Goal: Information Seeking & Learning: Learn about a topic

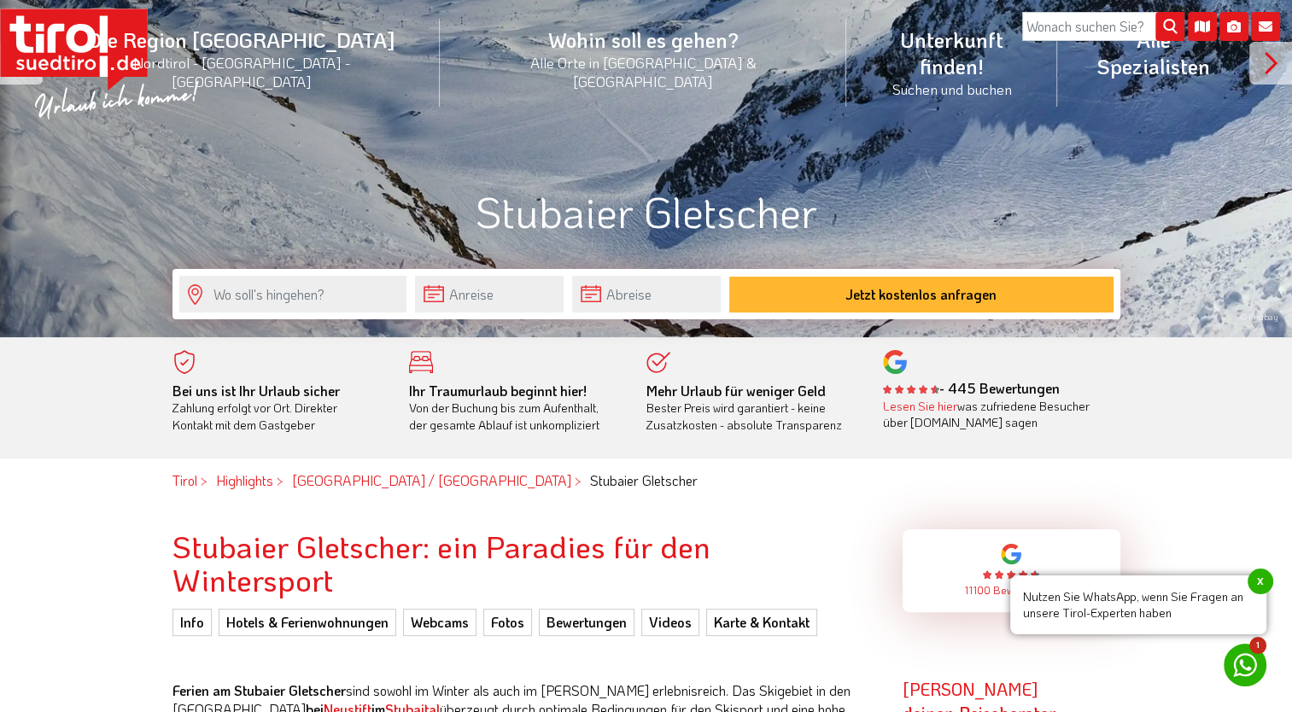
scroll to position [256, 0]
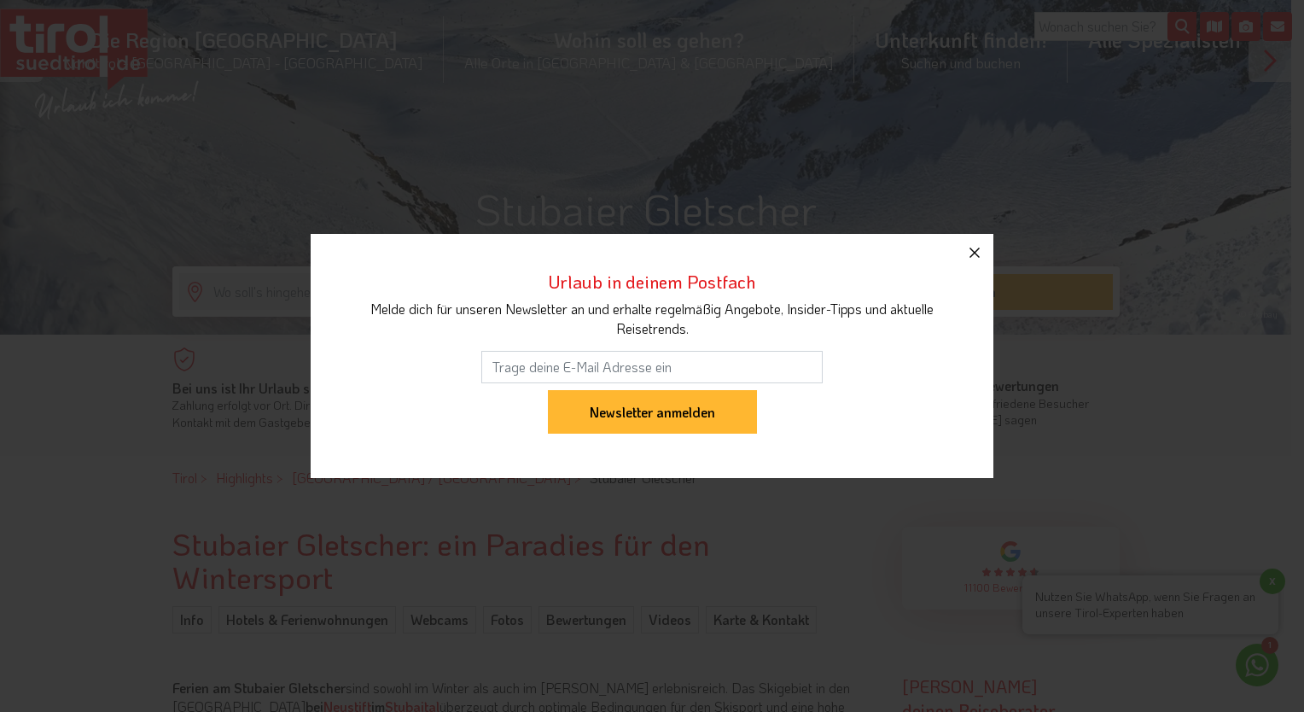
click at [980, 252] on icon "button" at bounding box center [975, 252] width 20 height 20
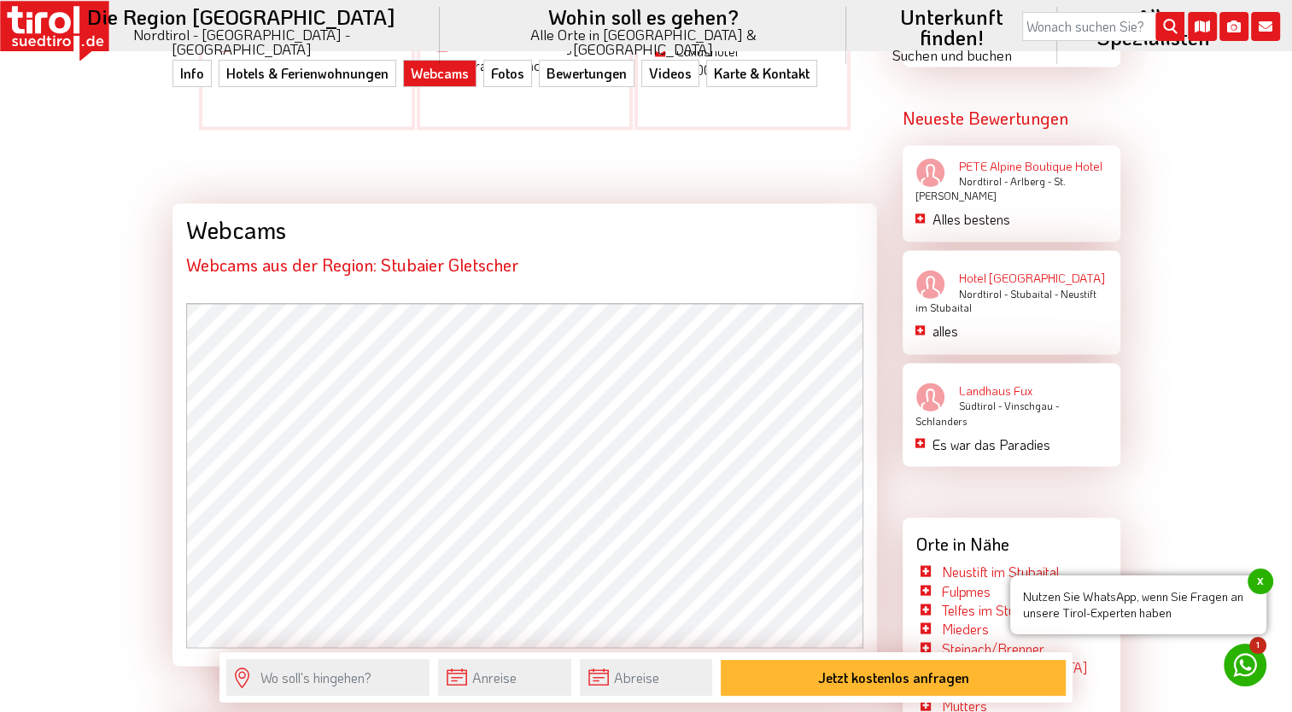
scroll to position [3158, 0]
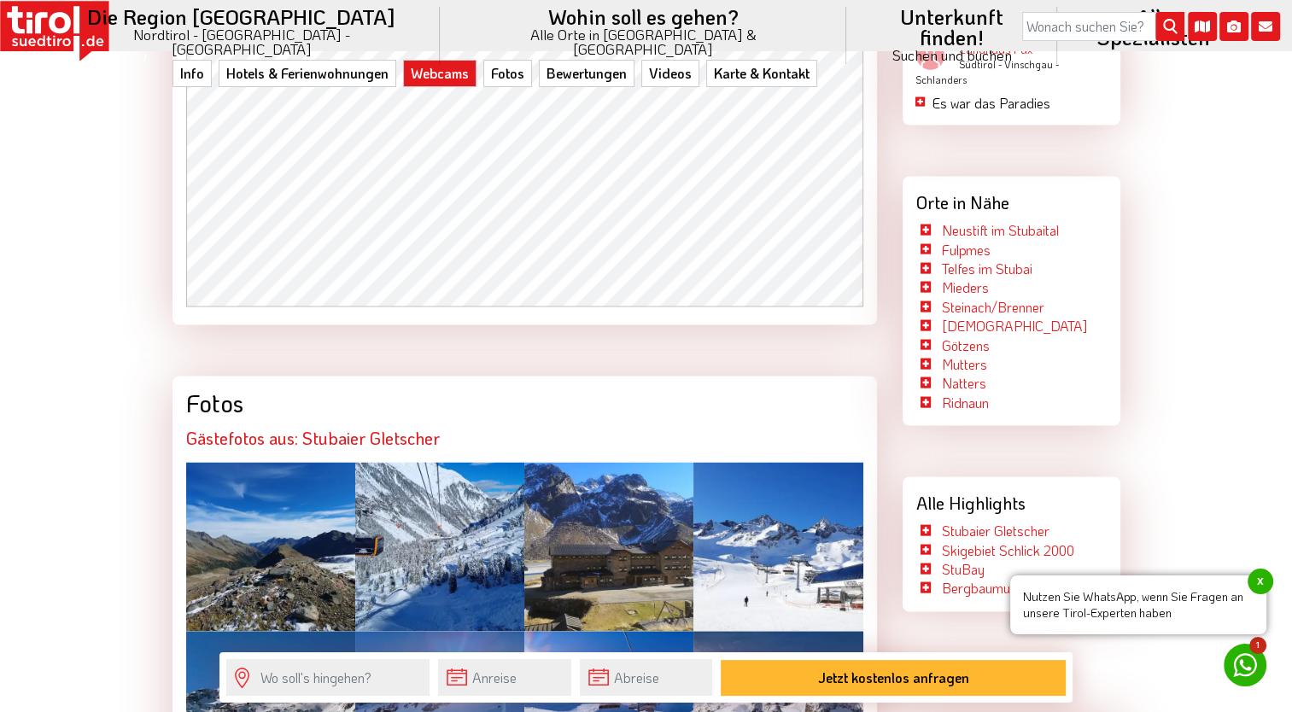
click at [292, 462] on div at bounding box center [270, 546] width 169 height 169
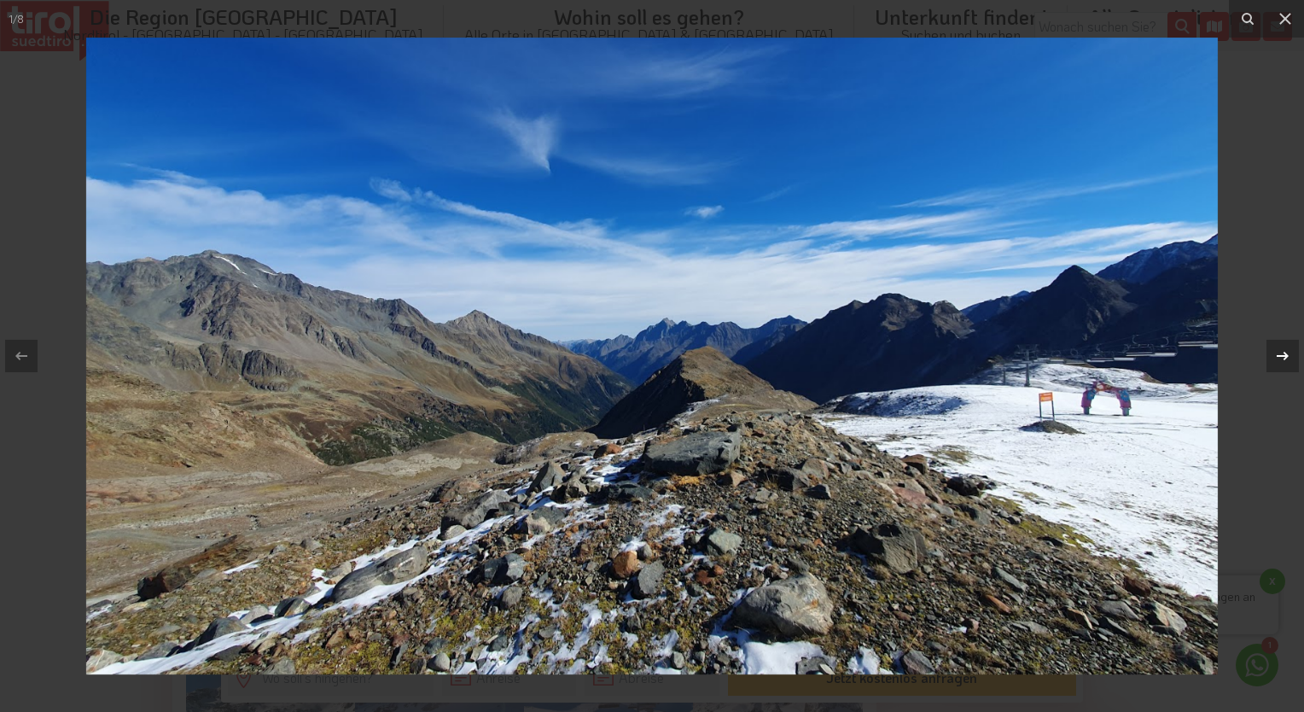
click at [1277, 360] on icon at bounding box center [1283, 356] width 20 height 20
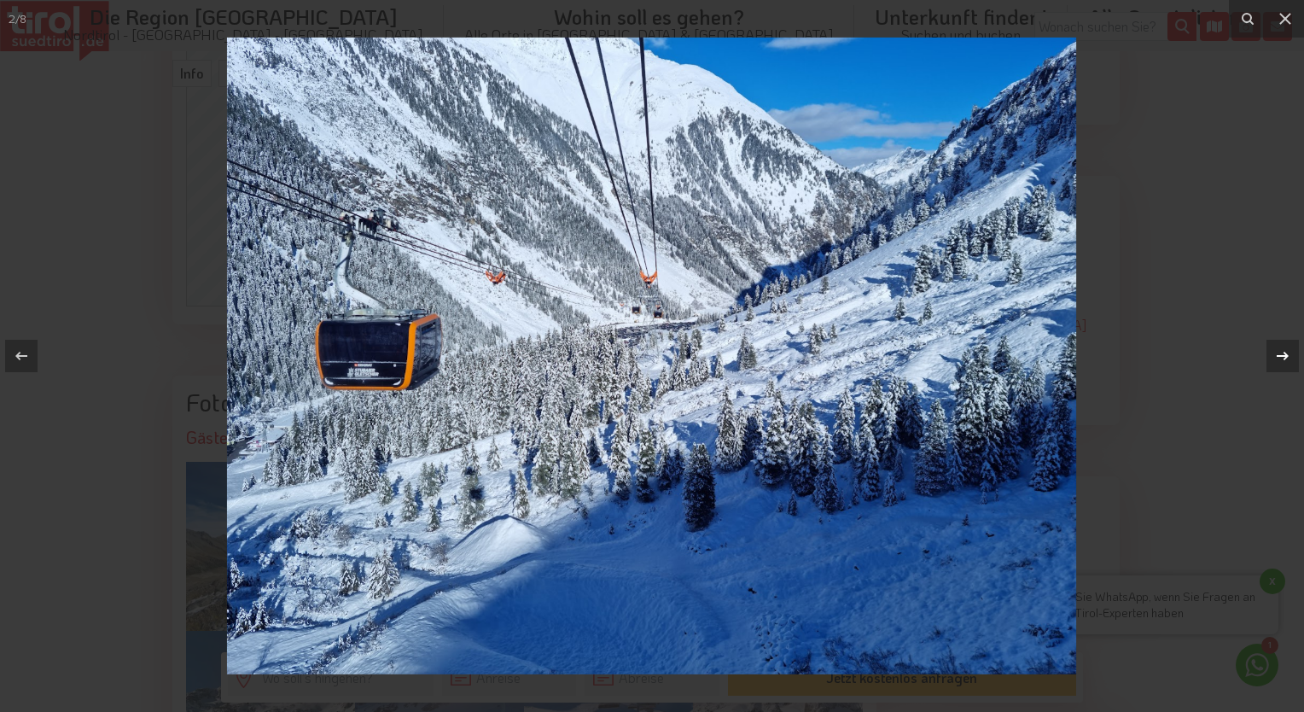
click at [1275, 359] on icon at bounding box center [1283, 356] width 20 height 20
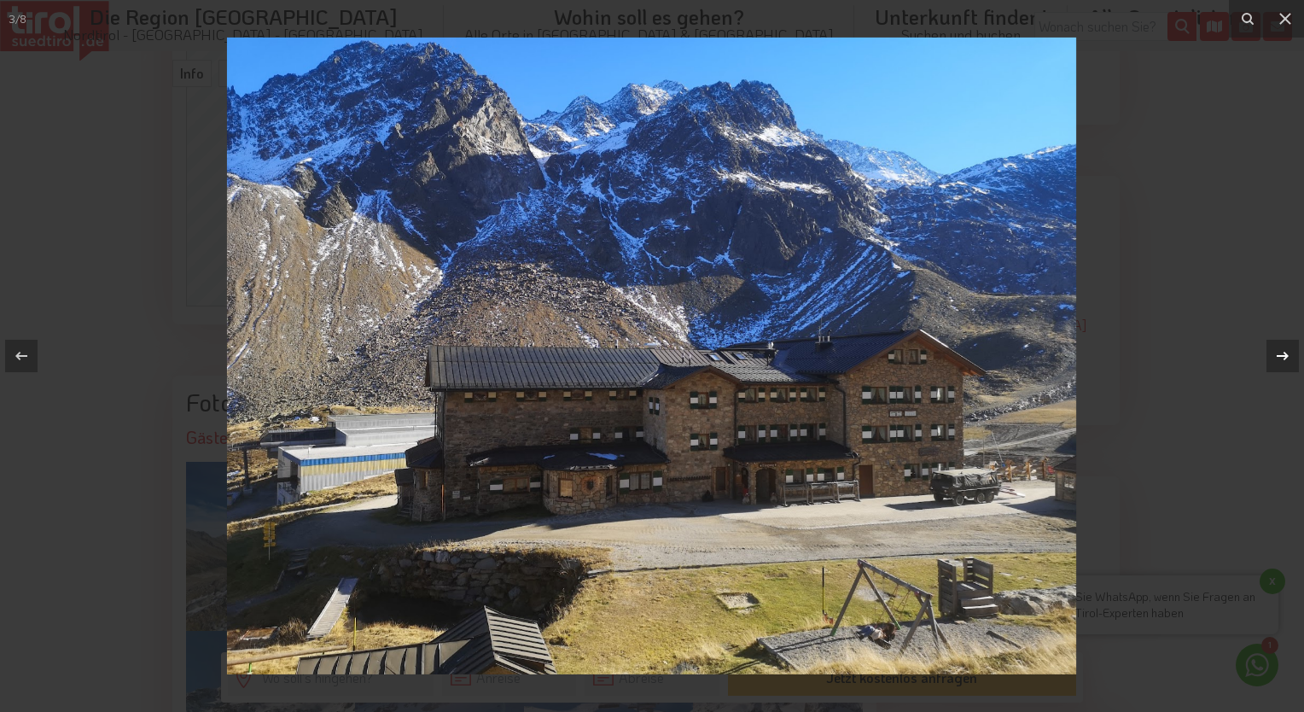
click at [1274, 359] on icon at bounding box center [1283, 356] width 20 height 20
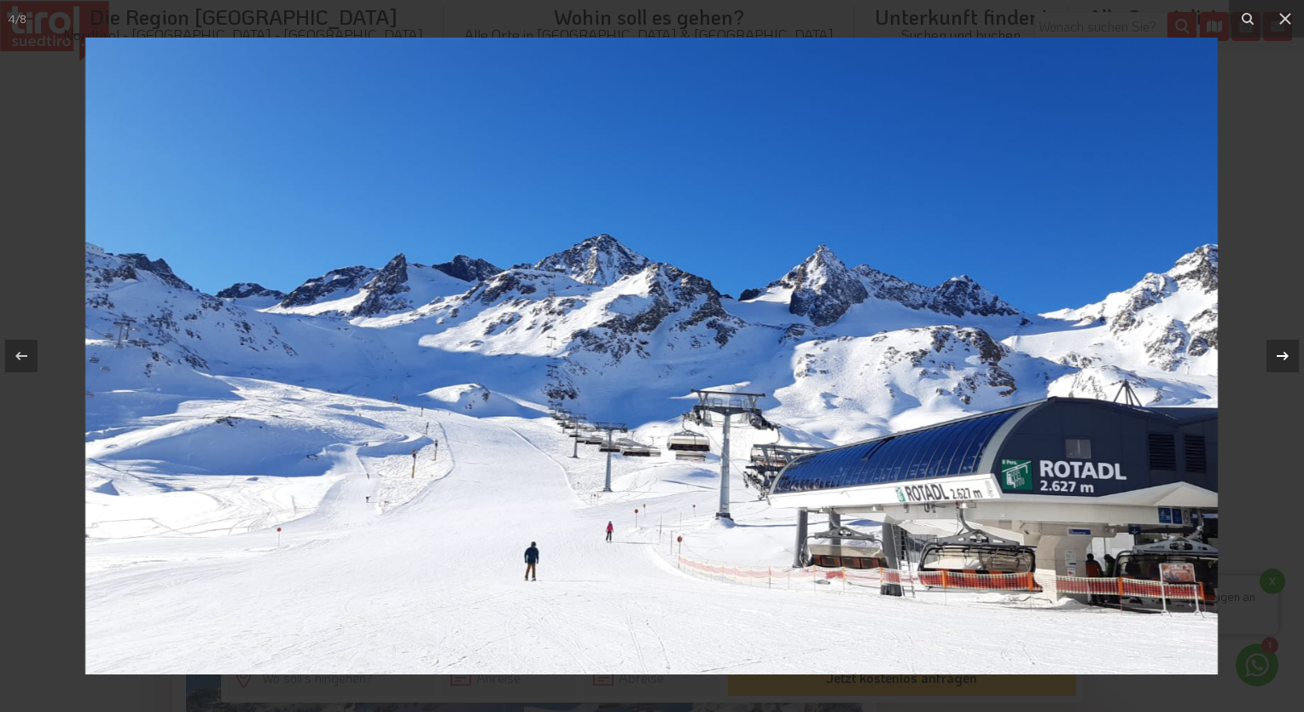
click at [1274, 359] on icon at bounding box center [1283, 356] width 20 height 20
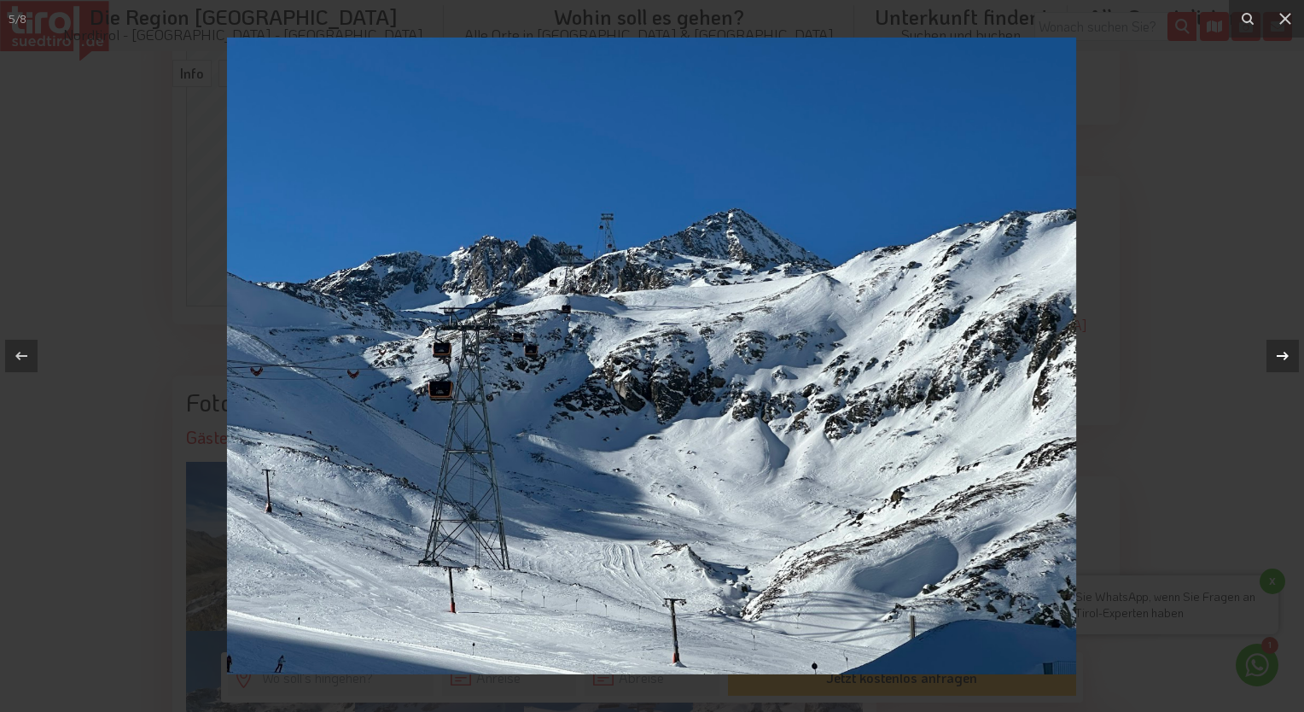
click at [1274, 359] on icon at bounding box center [1283, 356] width 20 height 20
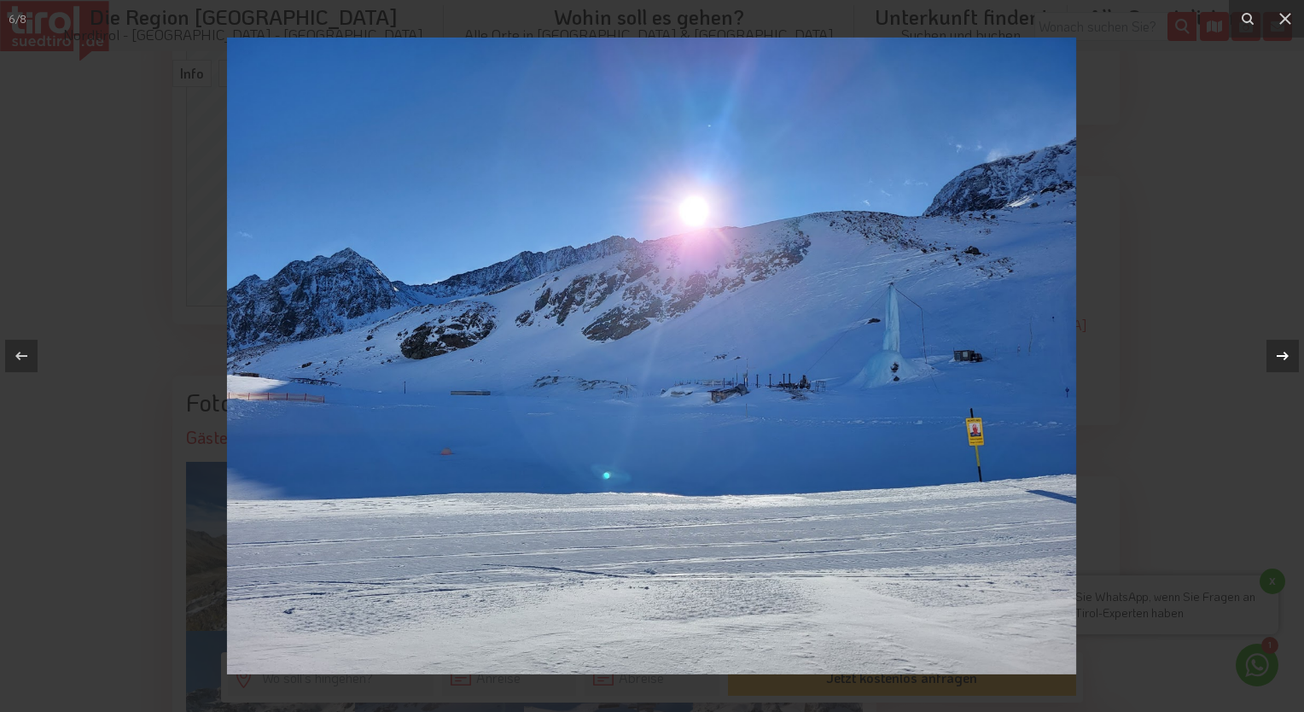
click at [1274, 359] on icon at bounding box center [1283, 356] width 20 height 20
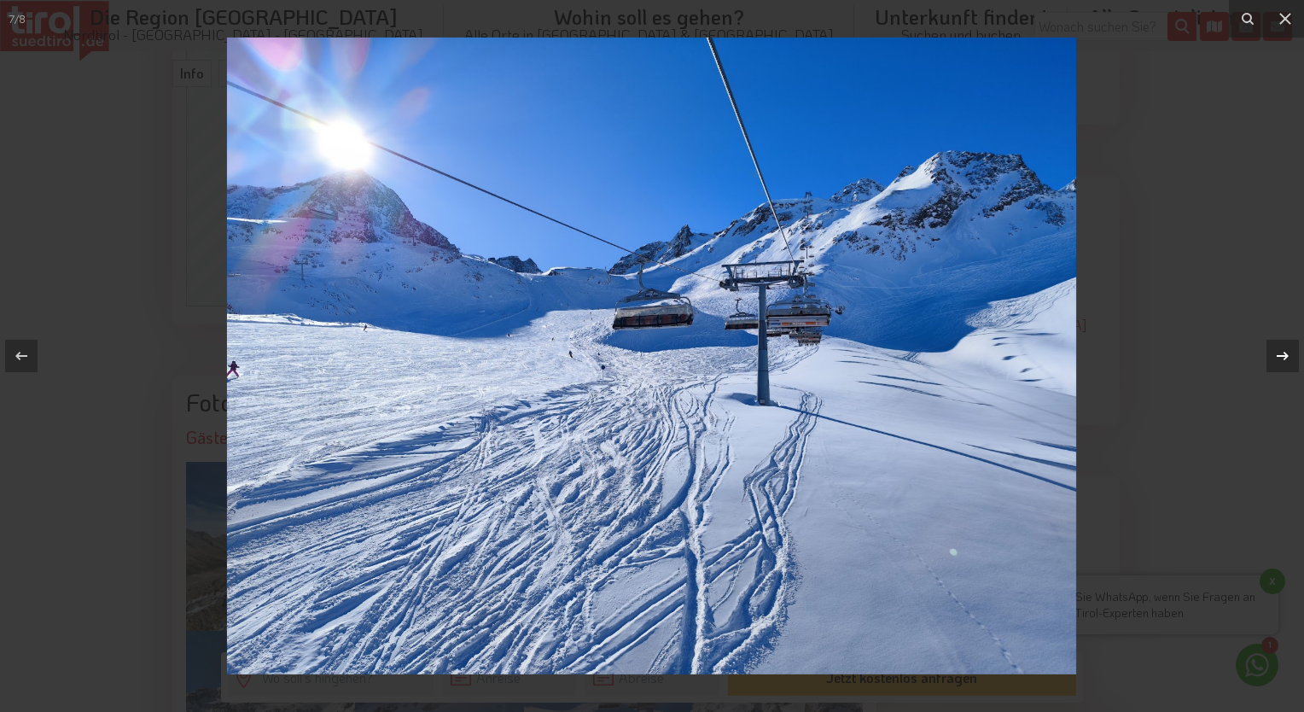
click at [1274, 359] on icon at bounding box center [1283, 356] width 20 height 20
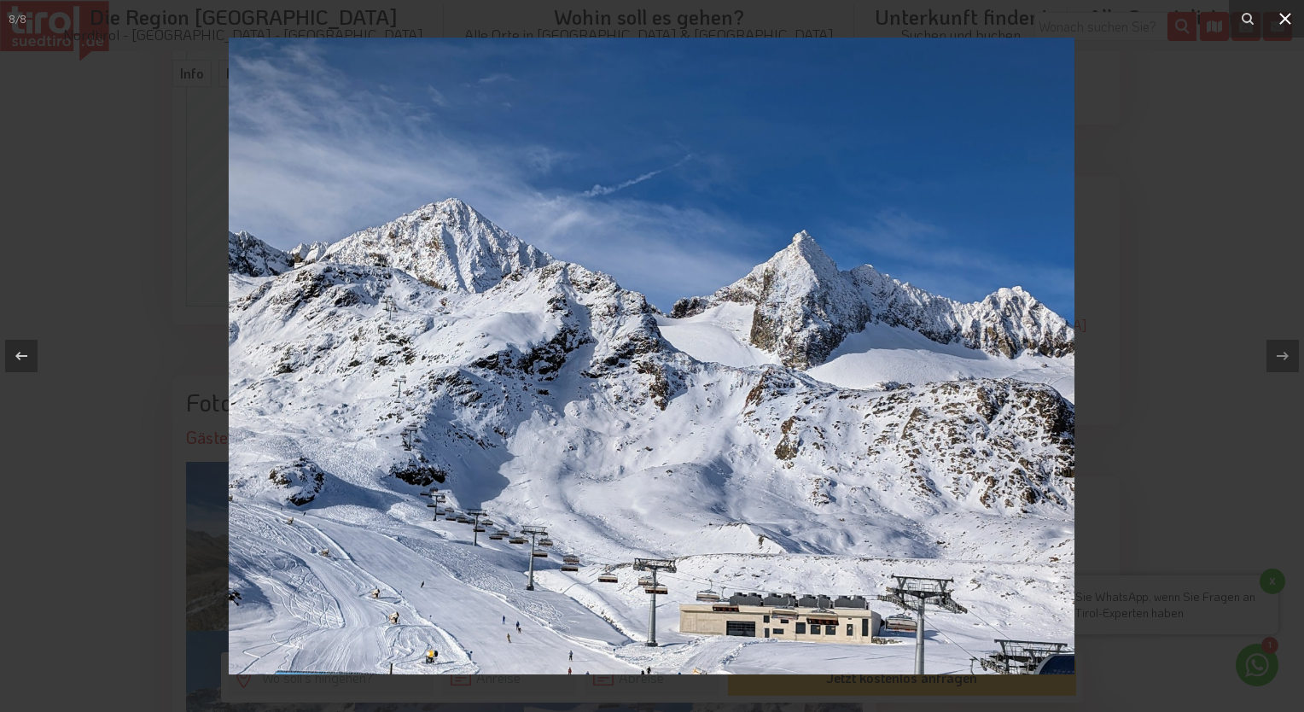
click at [1277, 14] on icon at bounding box center [1285, 19] width 20 height 20
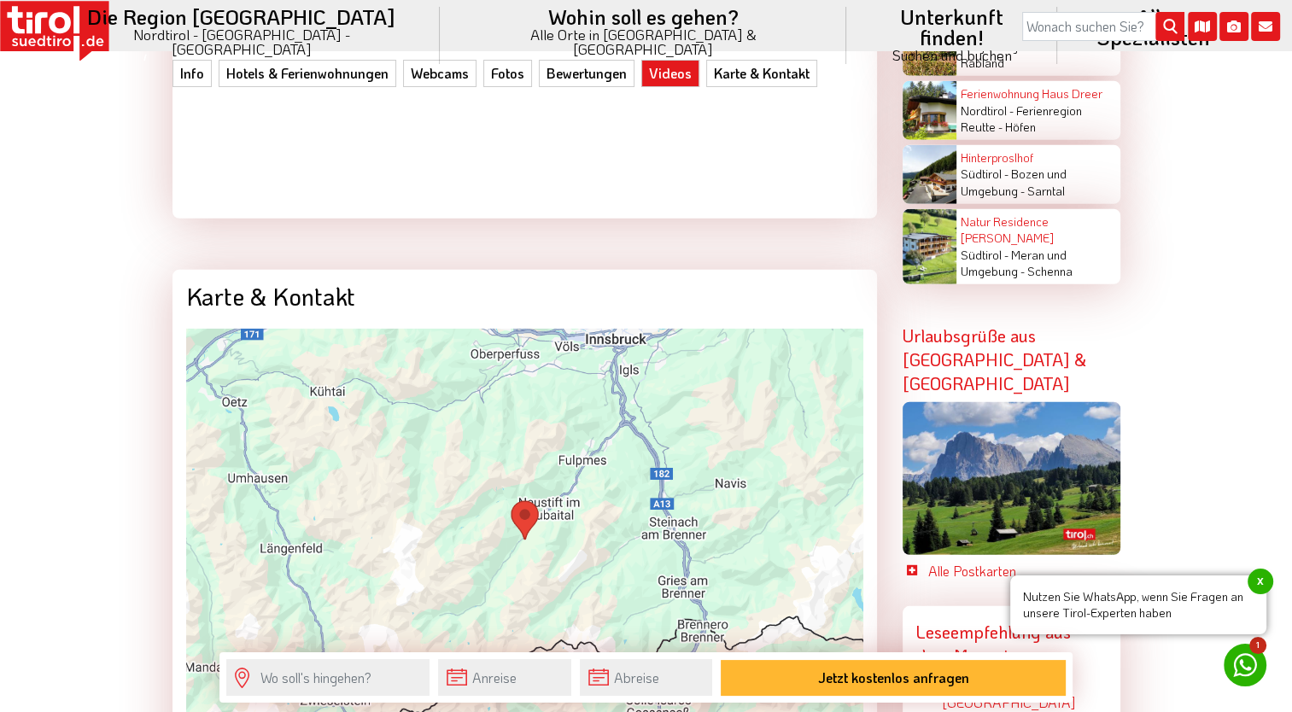
scroll to position [4866, 0]
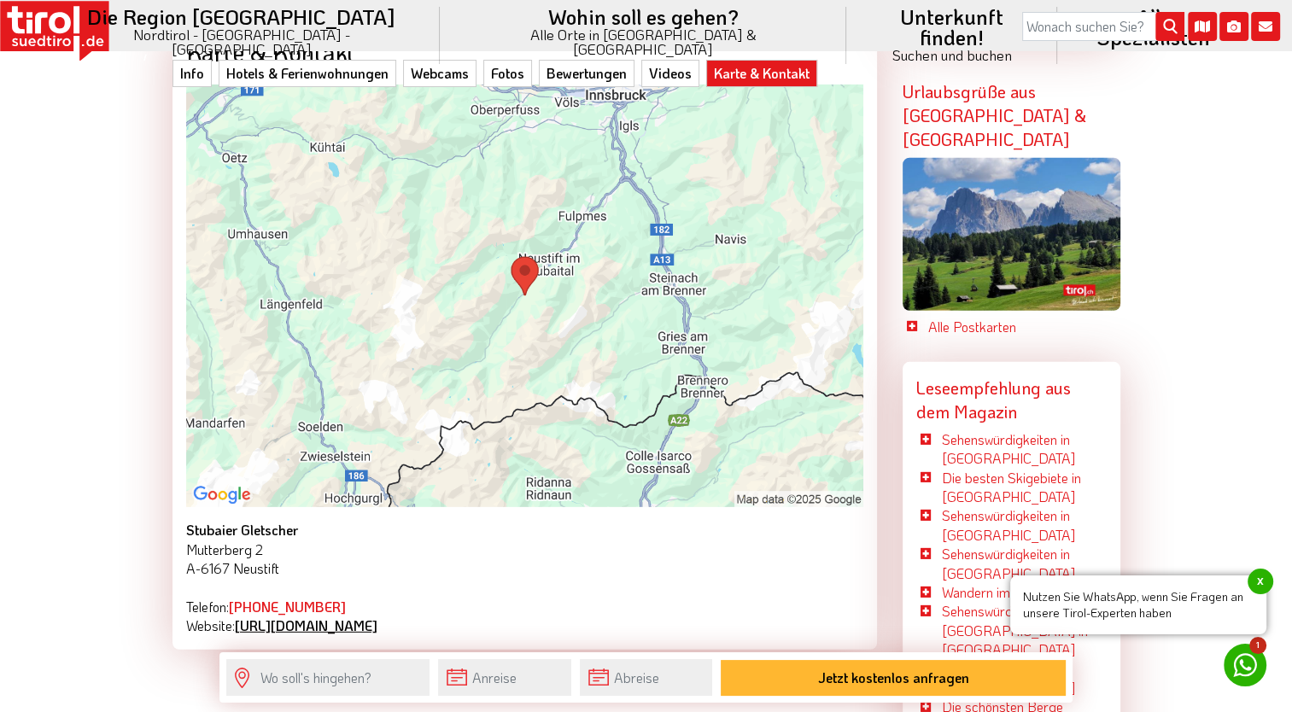
click at [377, 616] on link "[URL][DOMAIN_NAME]" at bounding box center [306, 625] width 143 height 18
